Goal: Task Accomplishment & Management: Manage account settings

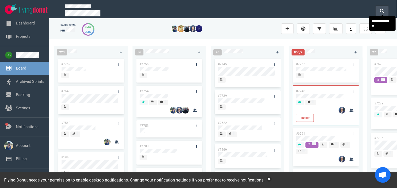
click at [382, 10] on icon at bounding box center [382, 11] width 4 height 4
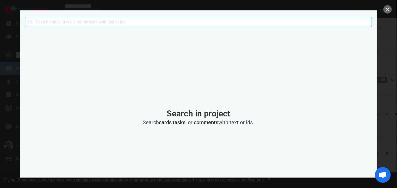
click at [344, 21] on input "text" at bounding box center [198, 22] width 347 height 10
click button "Search" at bounding box center [0, 0] width 0 height 0
type input "le@upsell.ai"
click button "Search" at bounding box center [0, 0] width 0 height 0
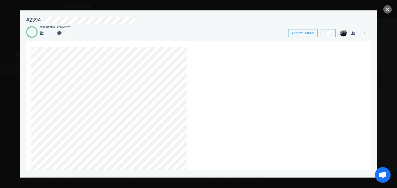
scroll to position [105, 0]
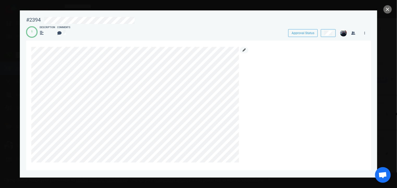
click at [244, 52] on icon at bounding box center [244, 50] width 3 height 3
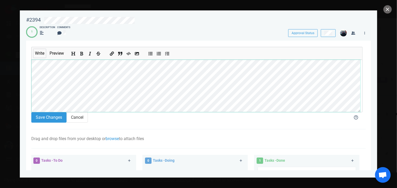
scroll to position [0, 0]
click at [75, 118] on button "Cancel" at bounding box center [77, 117] width 21 height 10
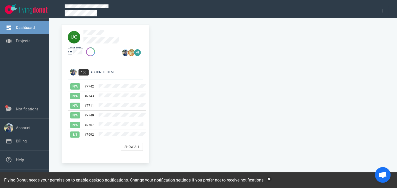
drag, startPoint x: 119, startPoint y: 41, endPoint x: 130, endPoint y: 33, distance: 12.7
click at [130, 33] on span at bounding box center [112, 33] width 58 height 6
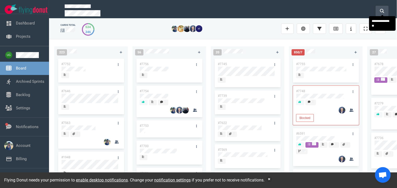
click at [380, 10] on icon at bounding box center [382, 11] width 4 height 4
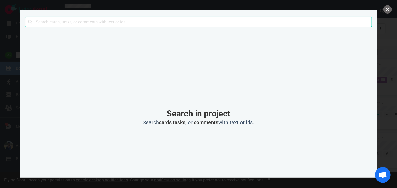
click at [306, 22] on input "text" at bounding box center [198, 22] width 347 height 10
type input "i"
type input "extra charge"
click button "Search" at bounding box center [0, 0] width 0 height 0
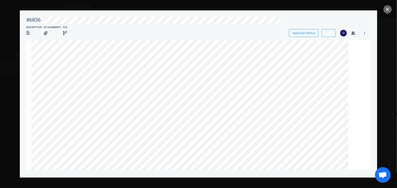
scroll to position [7, 0]
click at [354, 48] on link at bounding box center [353, 50] width 8 height 7
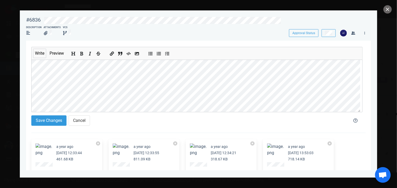
click at [7, 60] on div "#6836 Approval Status Description Attachments VCS Approval Status Write Preview…" at bounding box center [198, 94] width 397 height 188
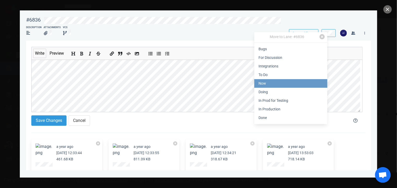
click at [274, 84] on link "Now" at bounding box center [290, 83] width 73 height 9
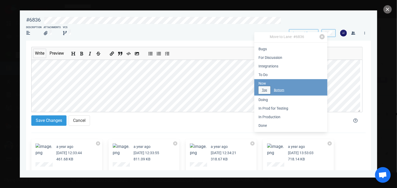
click at [268, 90] on button "Top" at bounding box center [264, 90] width 12 height 8
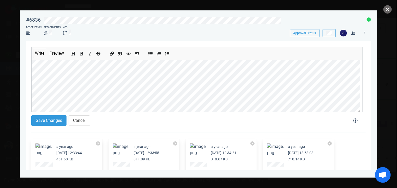
click at [344, 33] on img at bounding box center [343, 33] width 7 height 7
click at [365, 33] on link at bounding box center [364, 33] width 8 height 7
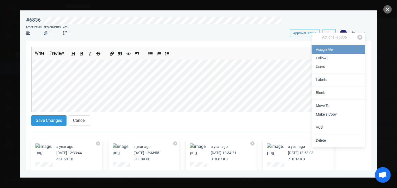
click at [325, 47] on link "Assign Me" at bounding box center [338, 49] width 53 height 9
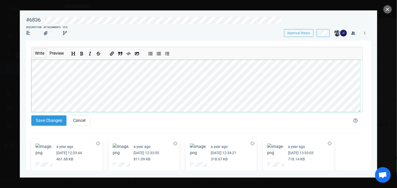
click at [0, 62] on html "Open Menu Close Menu Open Menu Filter Backlog Assignees Add users to filter by …" at bounding box center [198, 94] width 397 height 188
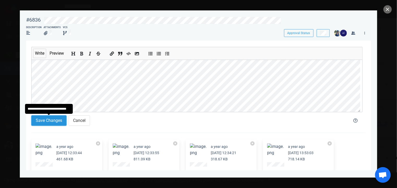
click at [58, 120] on button "Save Changes" at bounding box center [48, 121] width 35 height 10
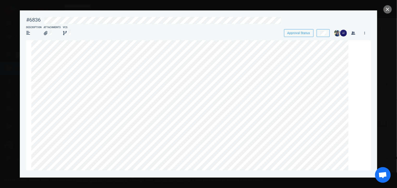
scroll to position [96, 0]
click at [366, 33] on link at bounding box center [364, 33] width 8 height 7
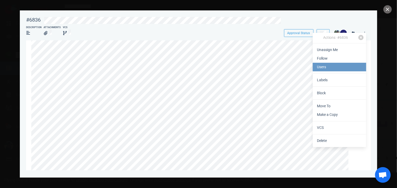
click at [334, 65] on link "Users" at bounding box center [339, 67] width 53 height 9
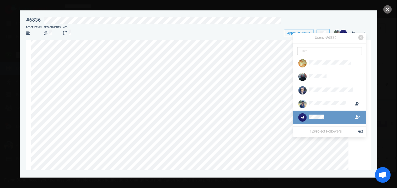
click at [358, 117] on icon at bounding box center [357, 118] width 5 height 4
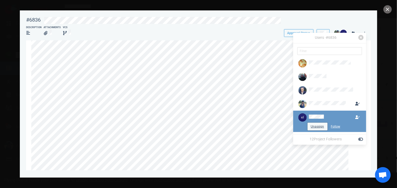
click at [322, 128] on button "Unassign" at bounding box center [317, 127] width 20 height 8
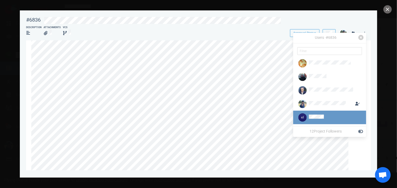
scroll to position [0, 0]
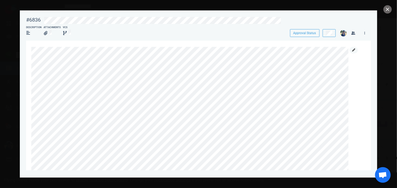
click at [355, 50] on icon at bounding box center [353, 50] width 3 height 3
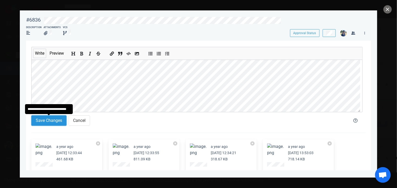
click at [42, 120] on button "Save Changes" at bounding box center [48, 121] width 35 height 10
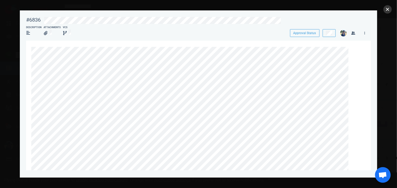
click at [385, 7] on button "close" at bounding box center [387, 9] width 8 height 8
click at [351, 51] on link at bounding box center [353, 50] width 8 height 7
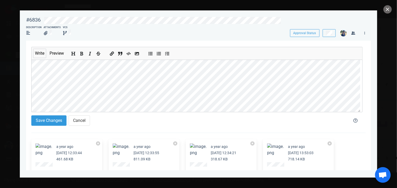
click at [25, 45] on section "#6836 Approval Status Description Attachments VCS Approval Status Write Preview…" at bounding box center [198, 91] width 357 height 163
click at [23, 77] on section "#6836 Approval Status Description Attachments VCS Approval Status Write Preview…" at bounding box center [198, 91] width 357 height 163
click at [52, 124] on button "Save Changes" at bounding box center [48, 121] width 35 height 10
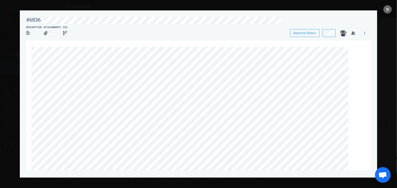
click at [25, 112] on section "#6836 Approval Status Description Attachments VCS Approval Status a year ago Ma…" at bounding box center [198, 91] width 357 height 163
click at [366, 40] on div "#6836 Approval Status Description Attachments VCS Approval Status a year ago Ma…" at bounding box center [198, 91] width 345 height 154
click at [384, 9] on button "close" at bounding box center [387, 9] width 8 height 8
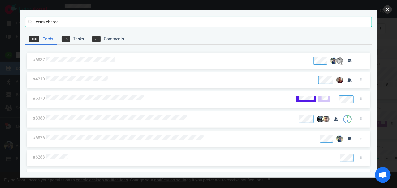
click at [384, 11] on button "close" at bounding box center [387, 9] width 8 height 8
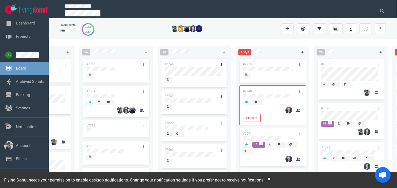
scroll to position [0, 54]
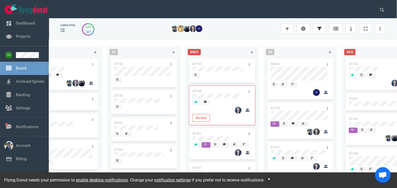
scroll to position [23, 0]
